Goal: Book appointment/travel/reservation

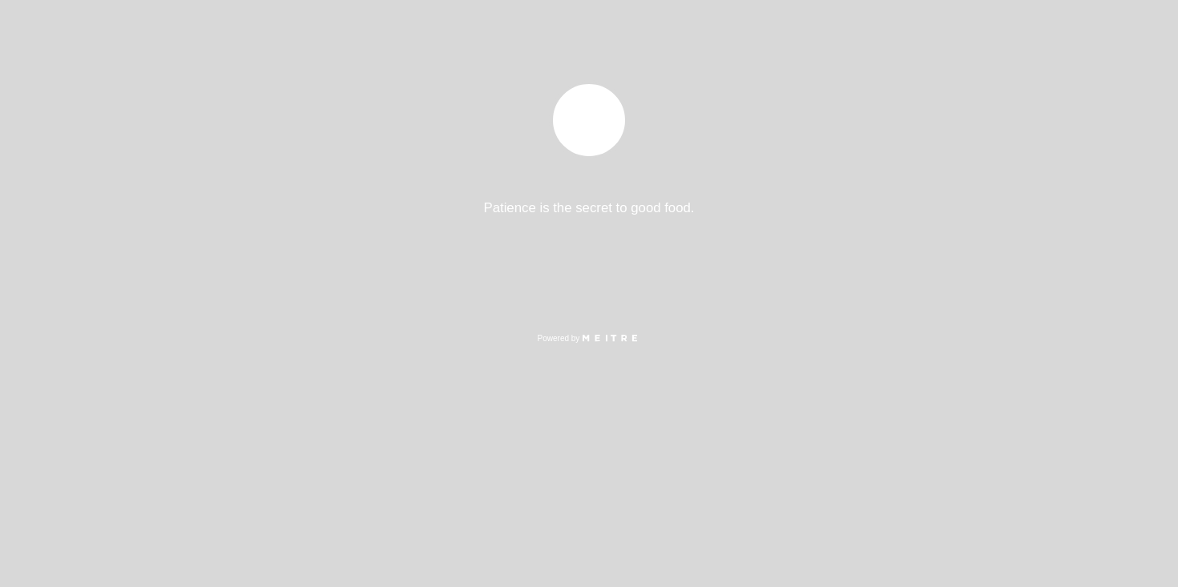
select select "es"
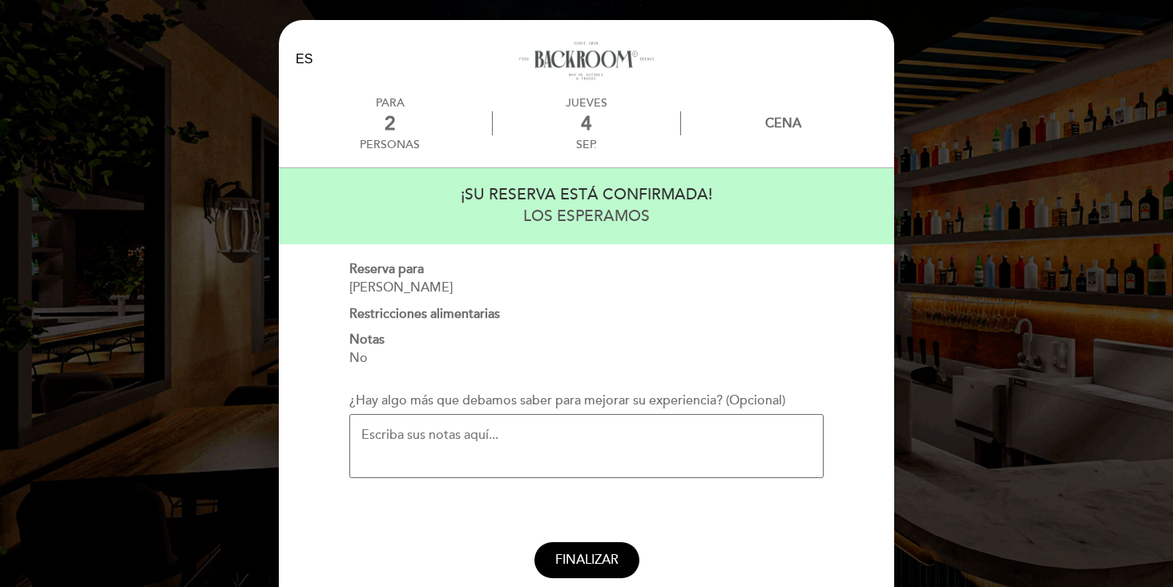
click at [647, 437] on textarea "¿Hay algo más que debamos saber para mejorar su experiencia? (Opcional)" at bounding box center [586, 446] width 474 height 64
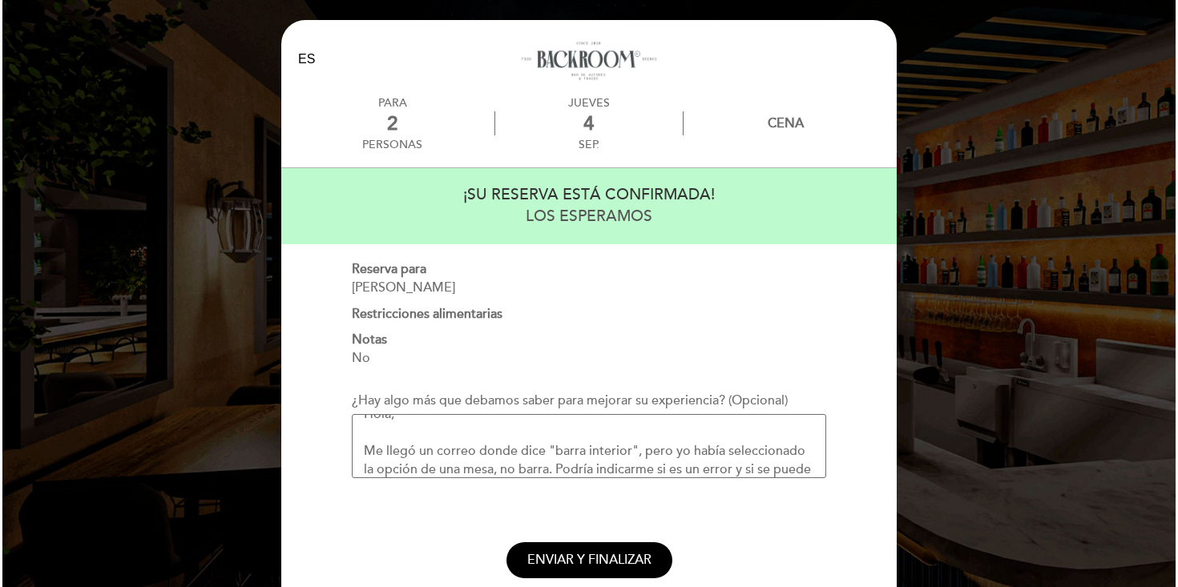
scroll to position [39, 0]
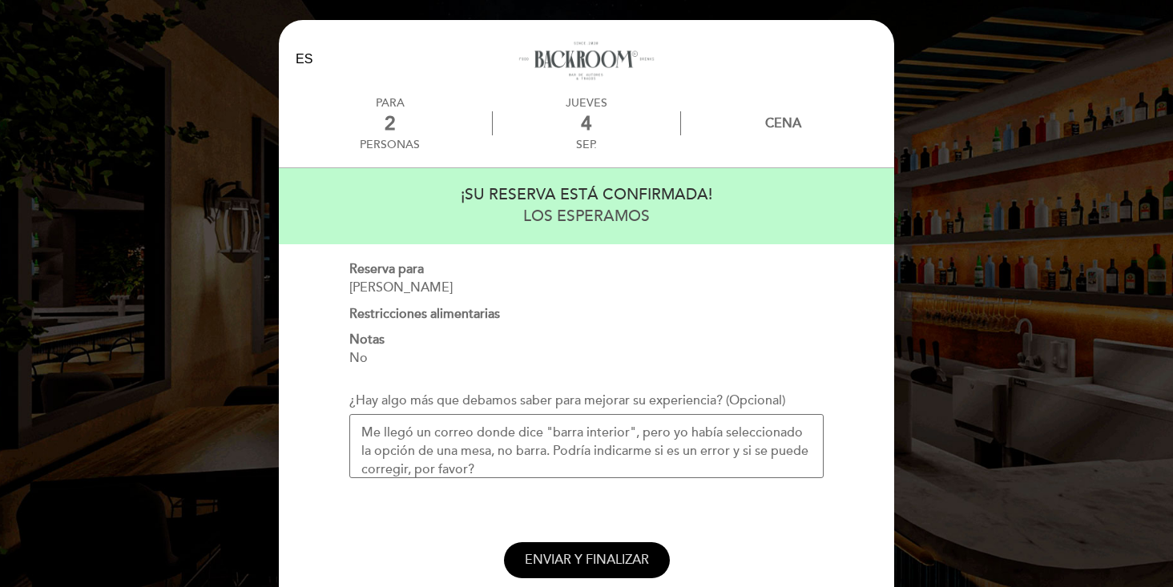
type textarea "Hola, Me llegó un correo donde dice "barra interior", pero yo había seleccionad…"
click at [603, 548] on button "ENVIAR Y FINALIZAR" at bounding box center [587, 560] width 166 height 36
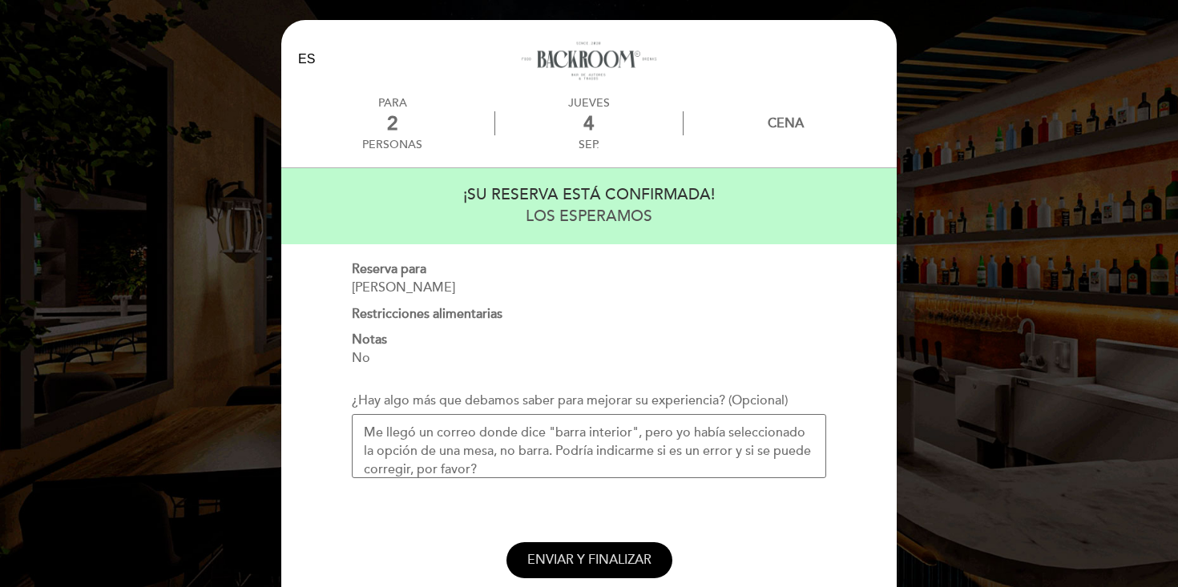
select select "es"
